Goal: Information Seeking & Learning: Learn about a topic

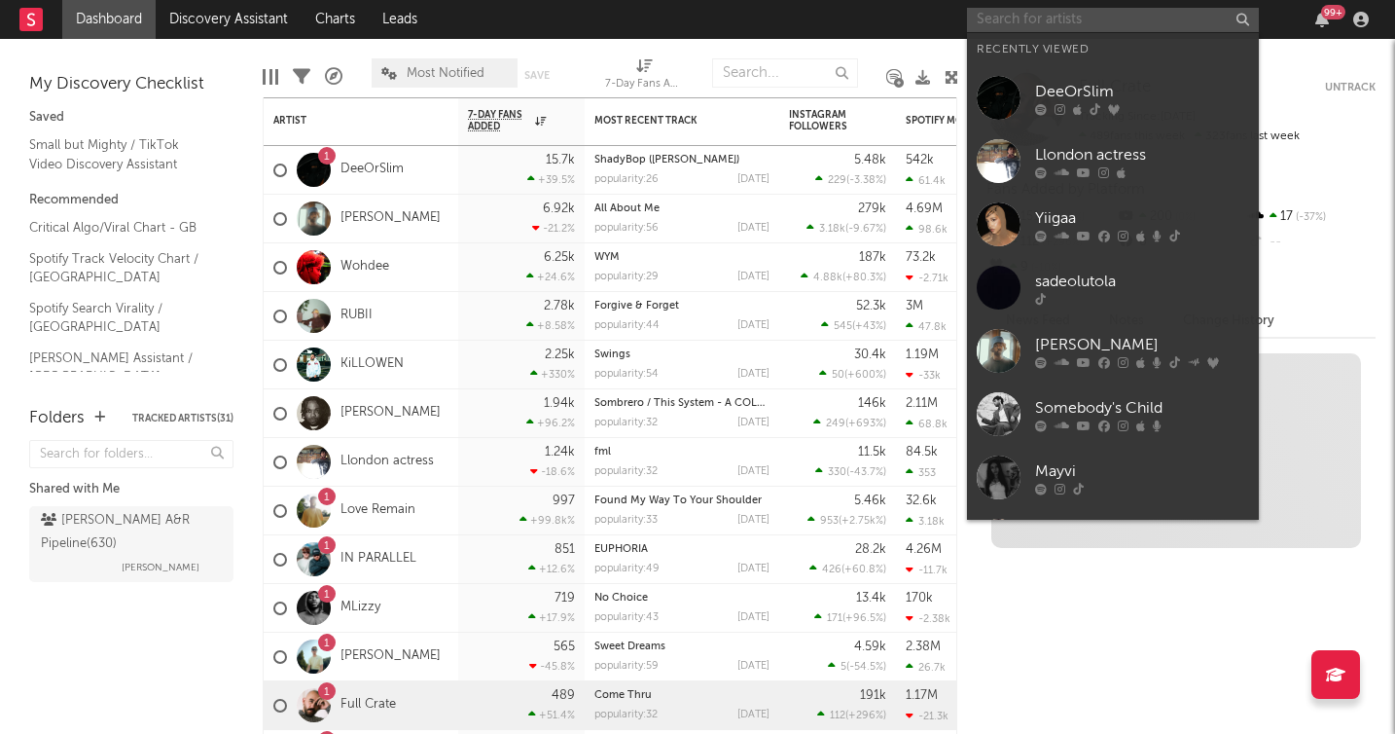
click at [1094, 24] on input "text" at bounding box center [1113, 20] width 292 height 24
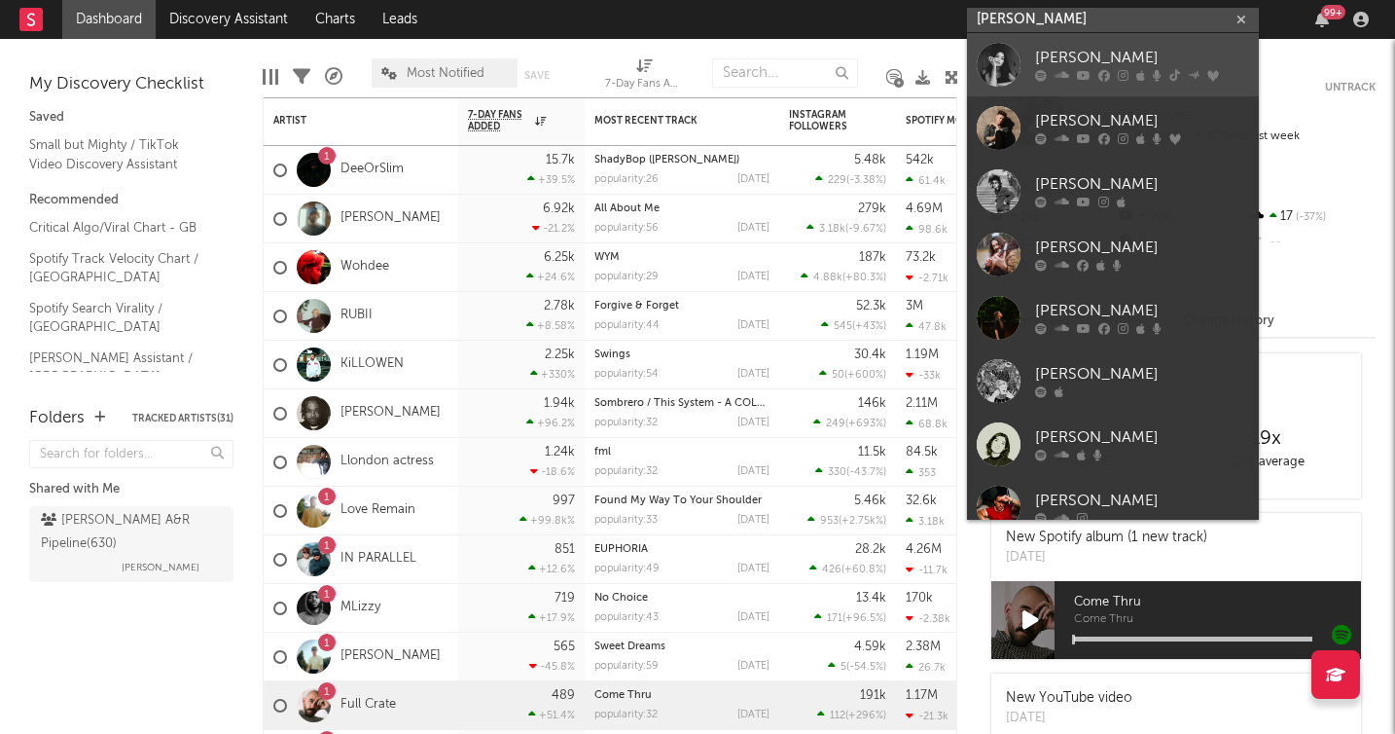
type input "[PERSON_NAME]"
click at [1071, 57] on div "[PERSON_NAME]" at bounding box center [1142, 58] width 214 height 23
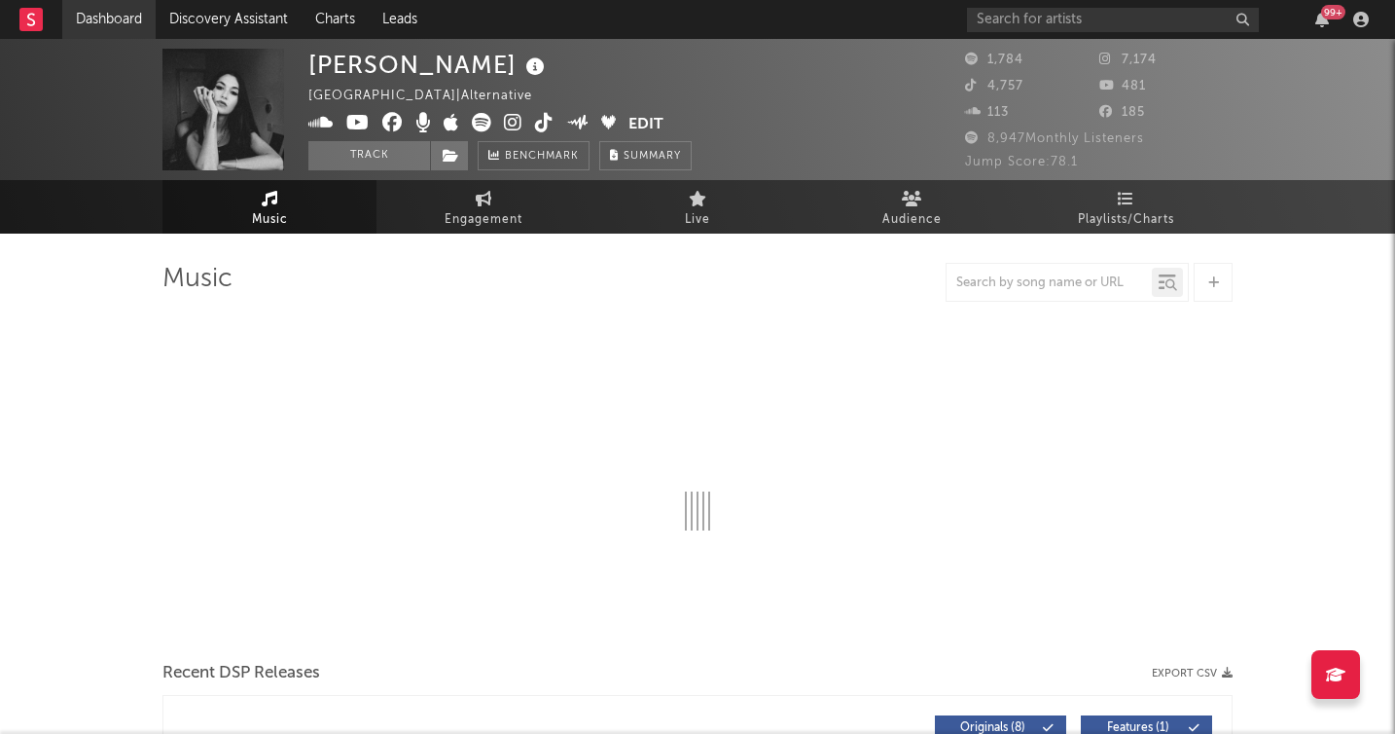
select select "6m"
